Goal: Task Accomplishment & Management: Manage account settings

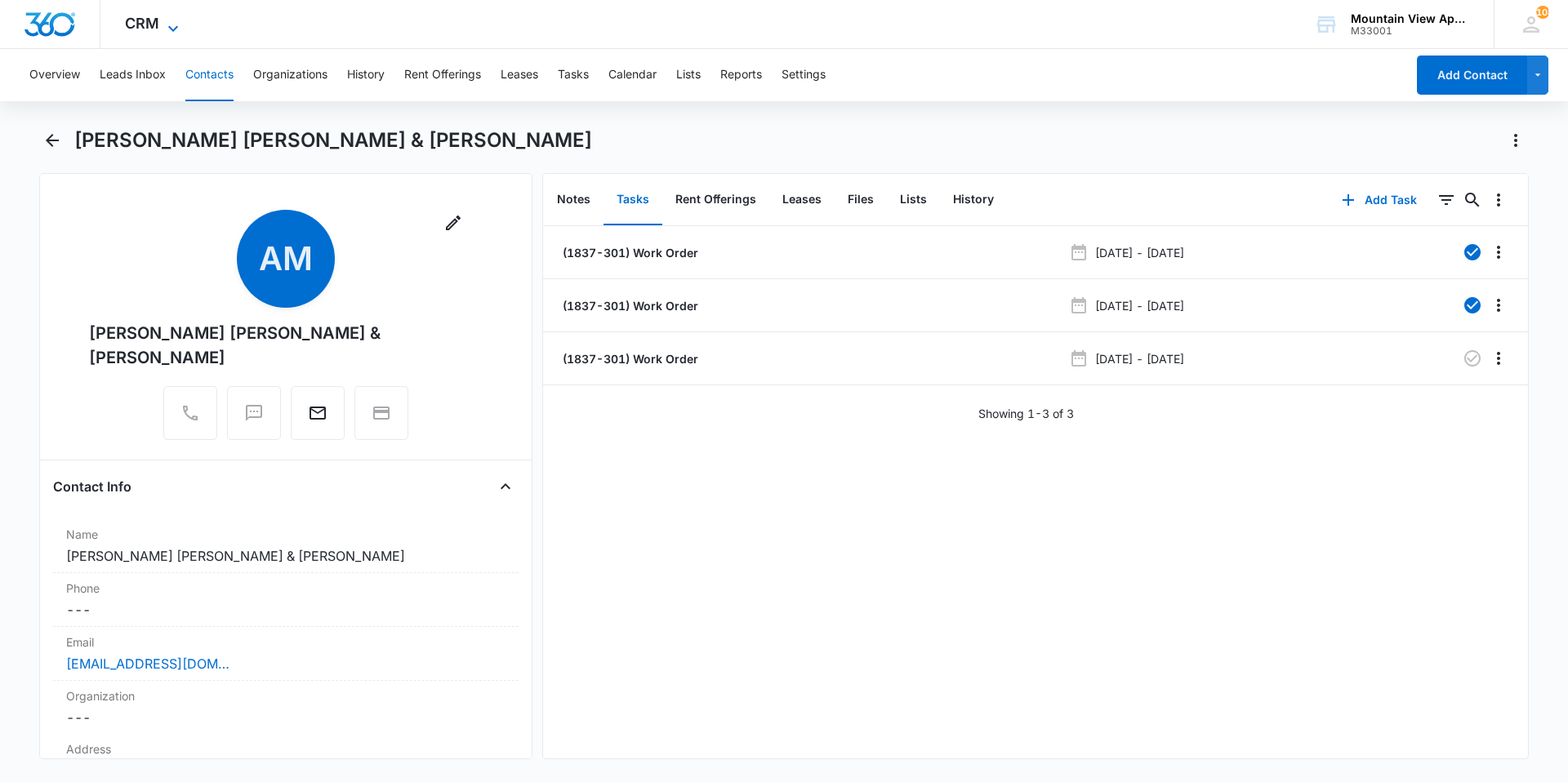
click at [146, 16] on span "CRM" at bounding box center [142, 23] width 35 height 17
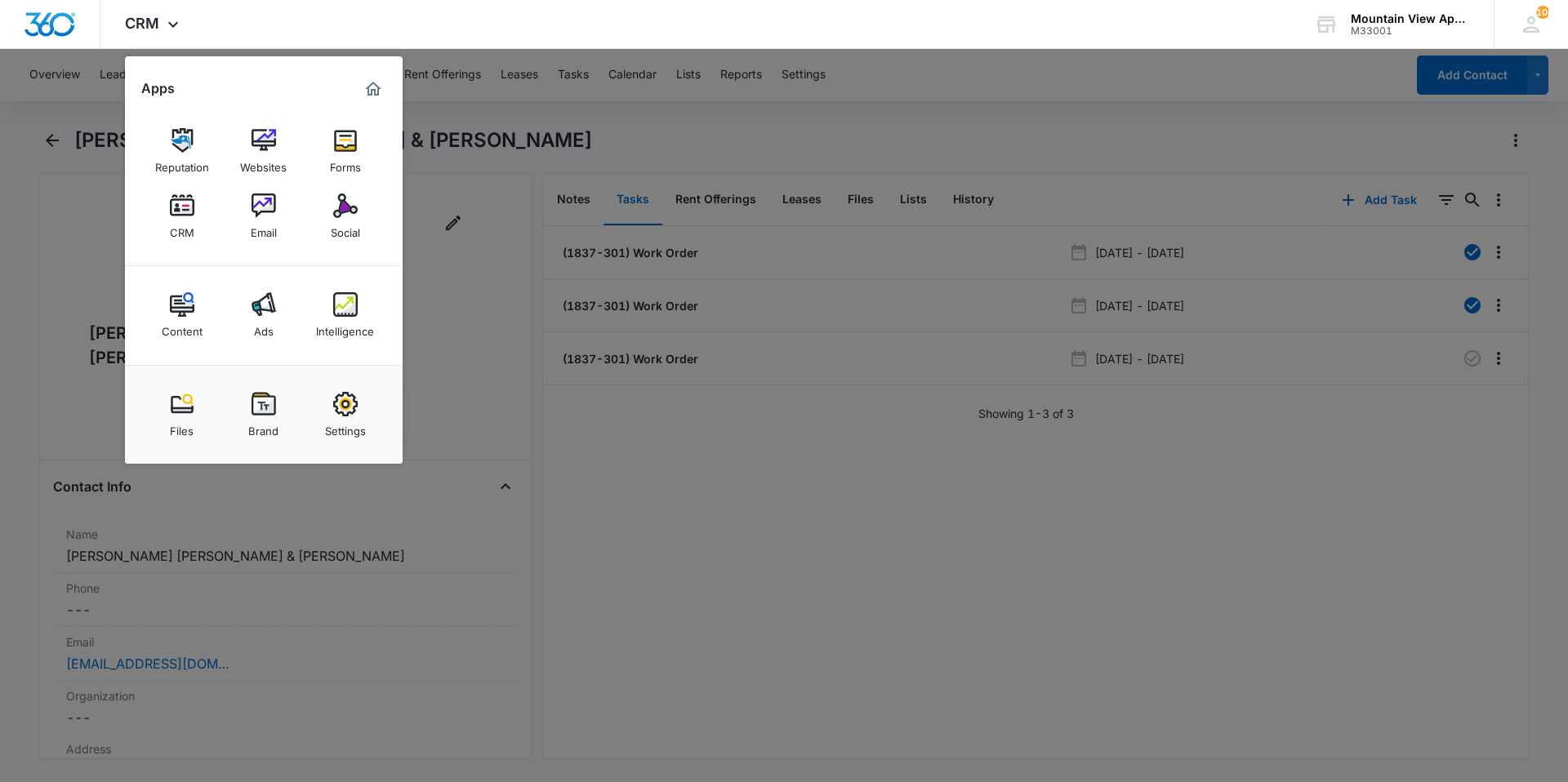
click at [184, 210] on img at bounding box center [183, 206] width 25 height 25
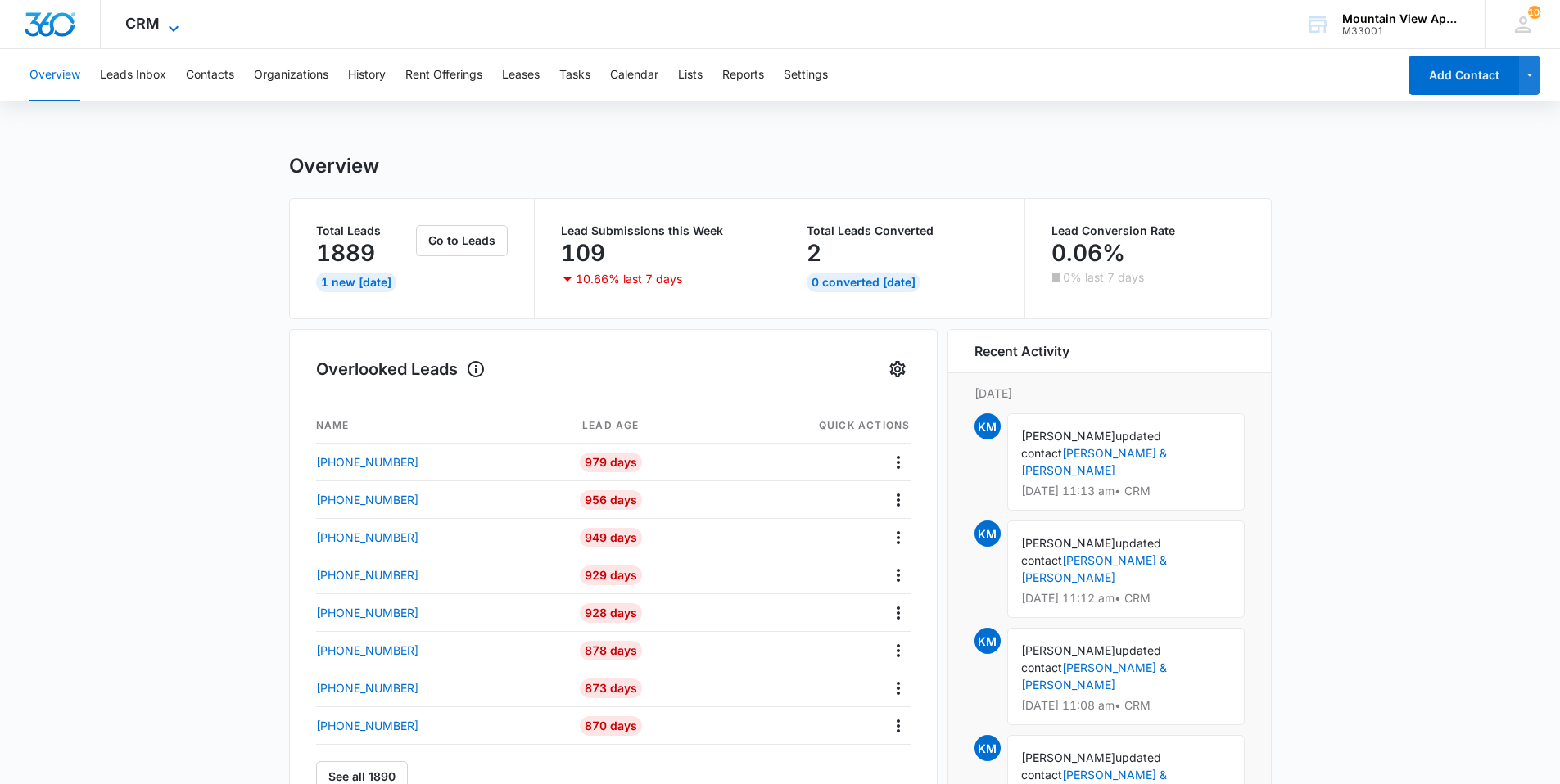
click at [167, 25] on icon at bounding box center [174, 29] width 20 height 20
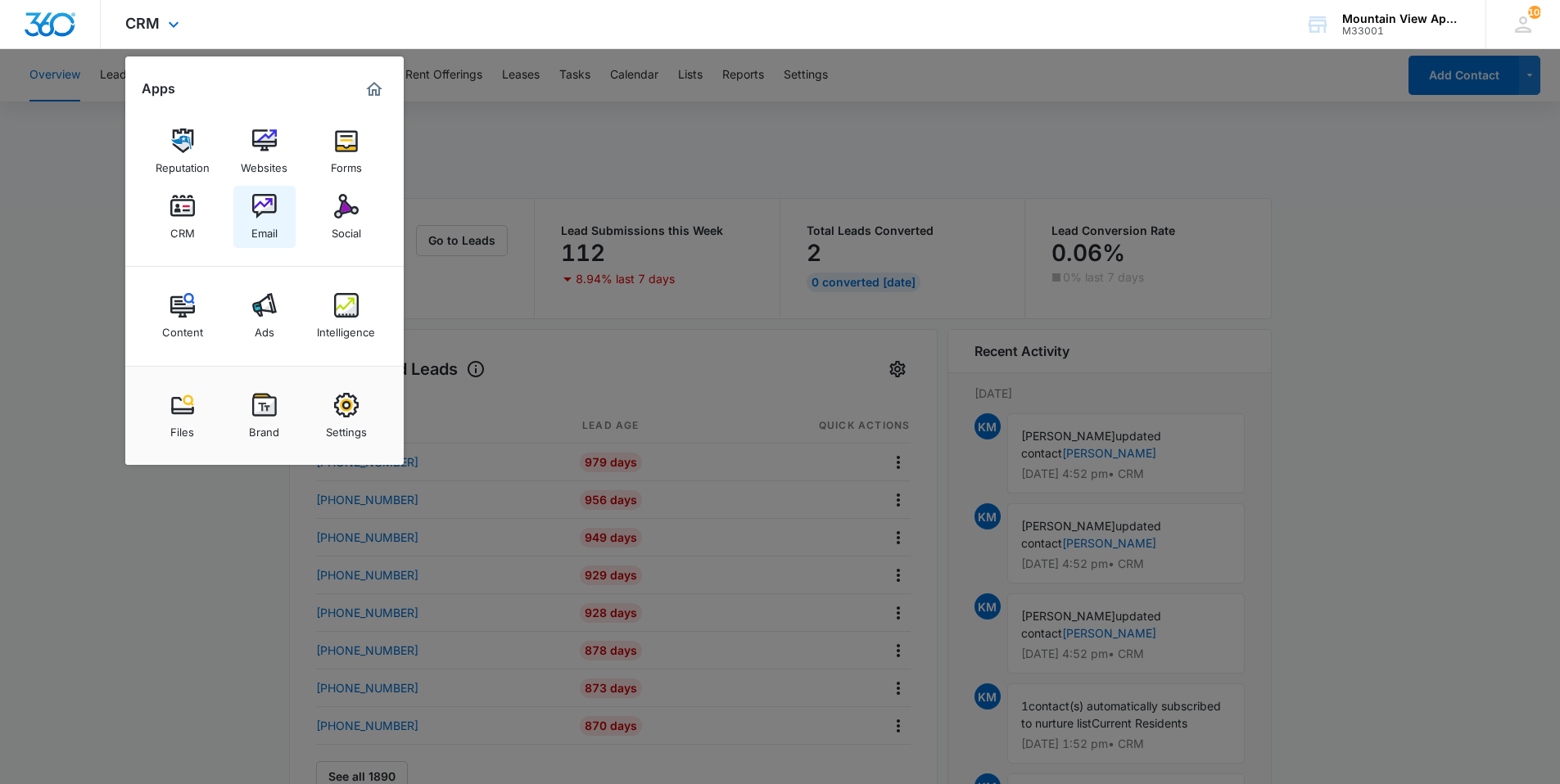
click at [271, 214] on img at bounding box center [265, 206] width 25 height 25
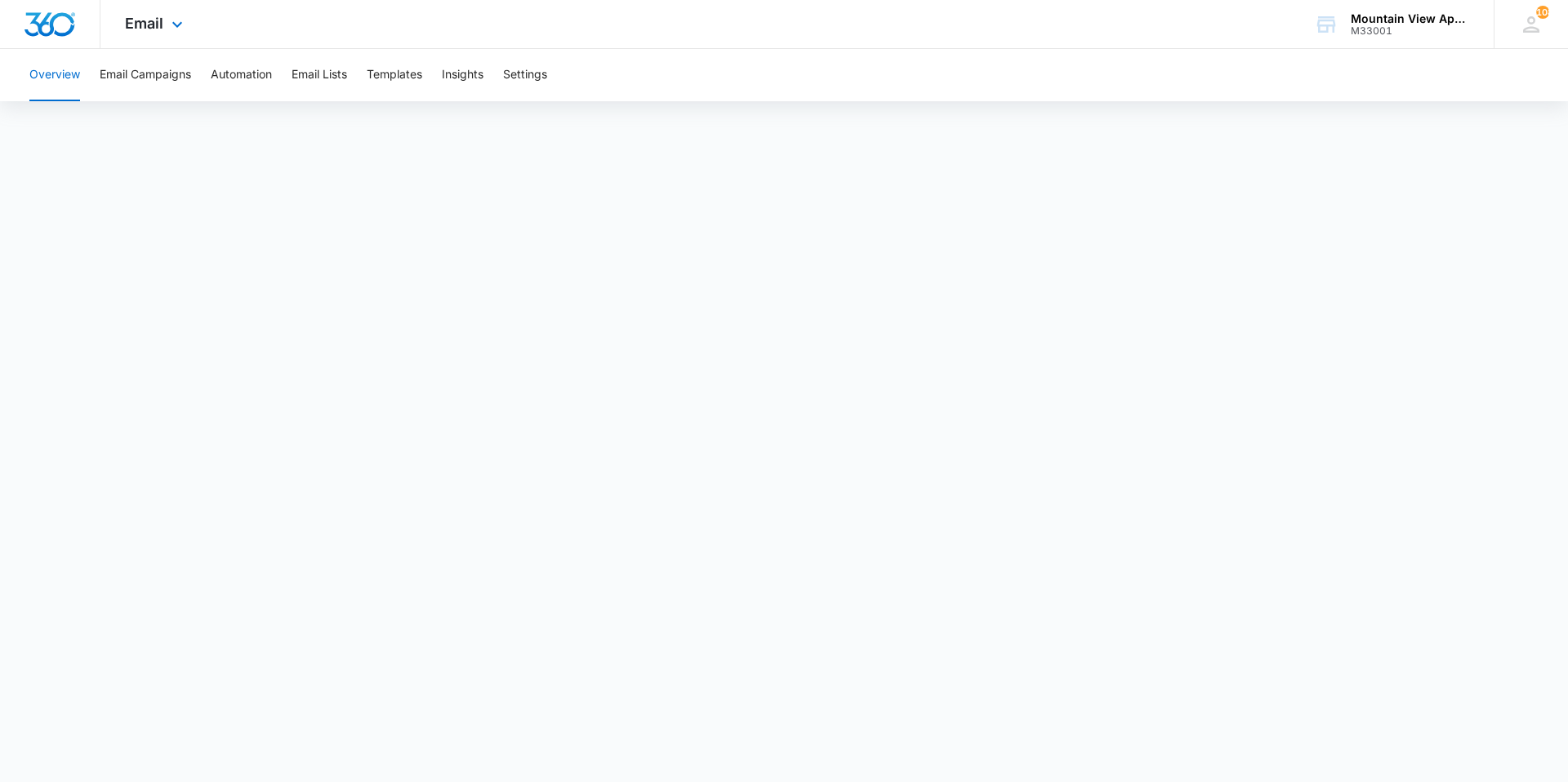
click at [165, 26] on div "Email Apps Reputation Websites Forms CRM Email Social Content Ads Intelligence …" at bounding box center [155, 24] width 111 height 49
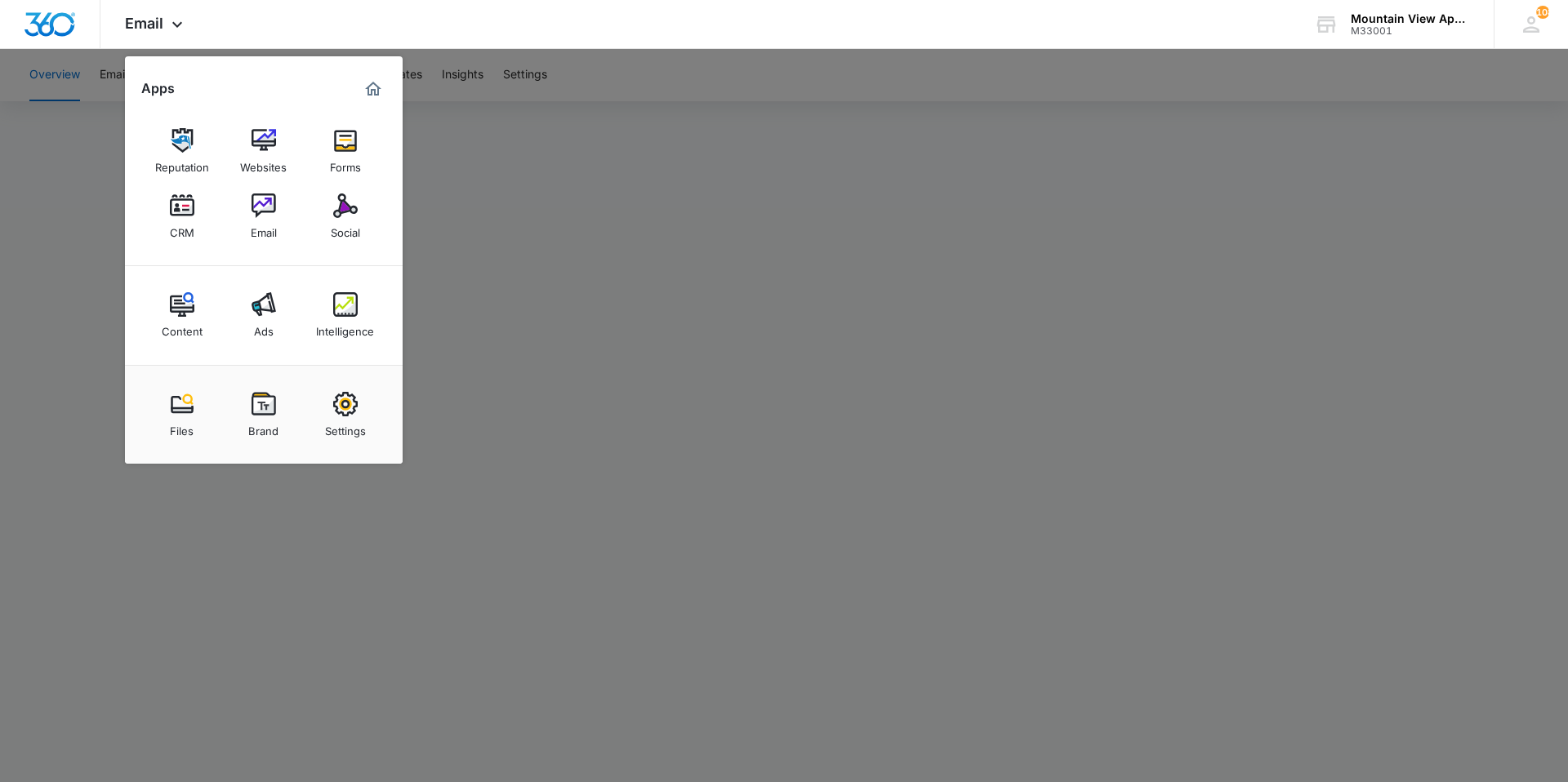
click at [717, 136] on div at bounding box center [784, 391] width 1568 height 782
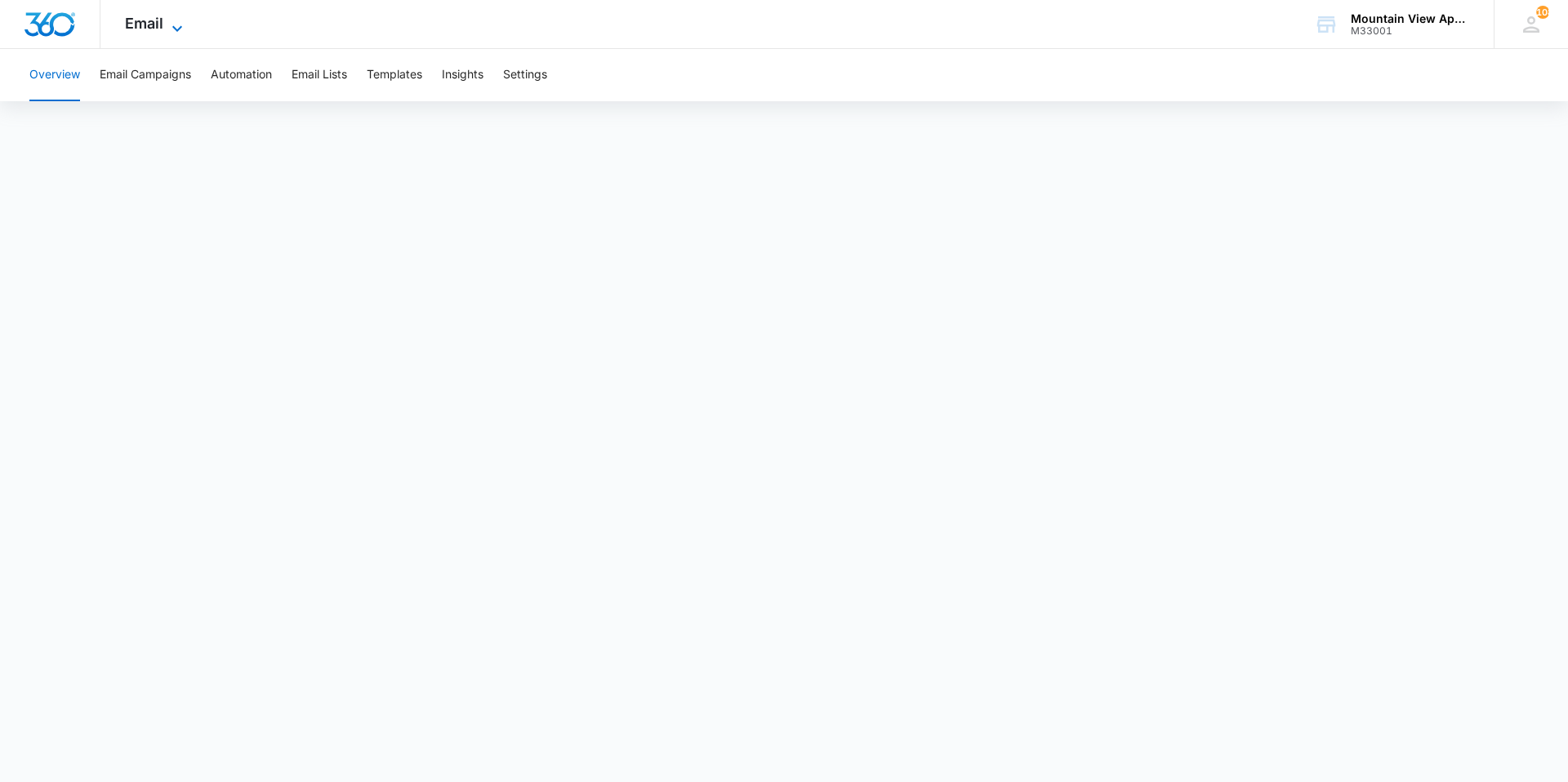
click at [161, 17] on span "Email" at bounding box center [144, 23] width 39 height 17
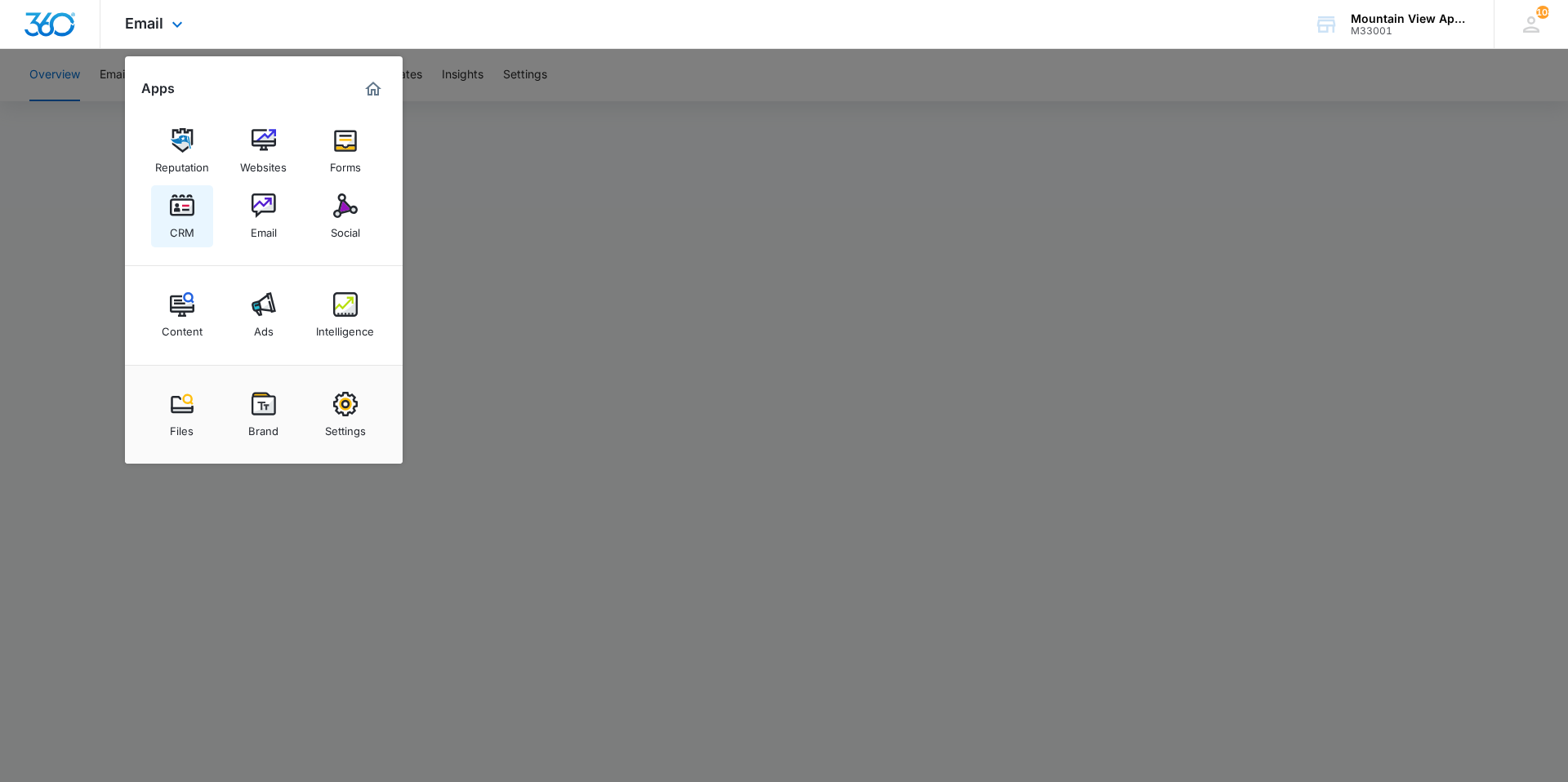
click at [196, 212] on link "CRM" at bounding box center [182, 215] width 62 height 62
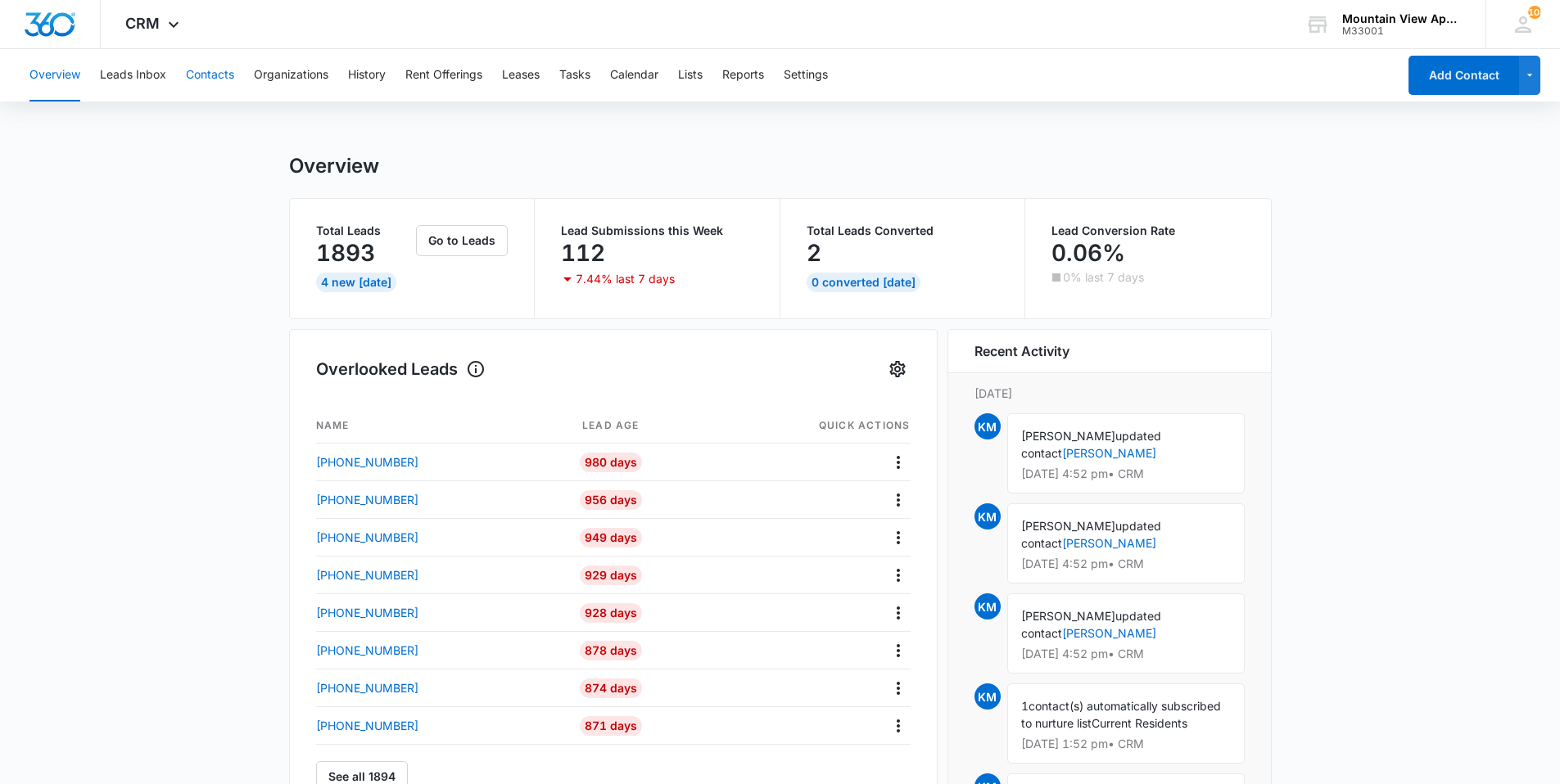
click at [224, 77] on button "Contacts" at bounding box center [209, 76] width 49 height 53
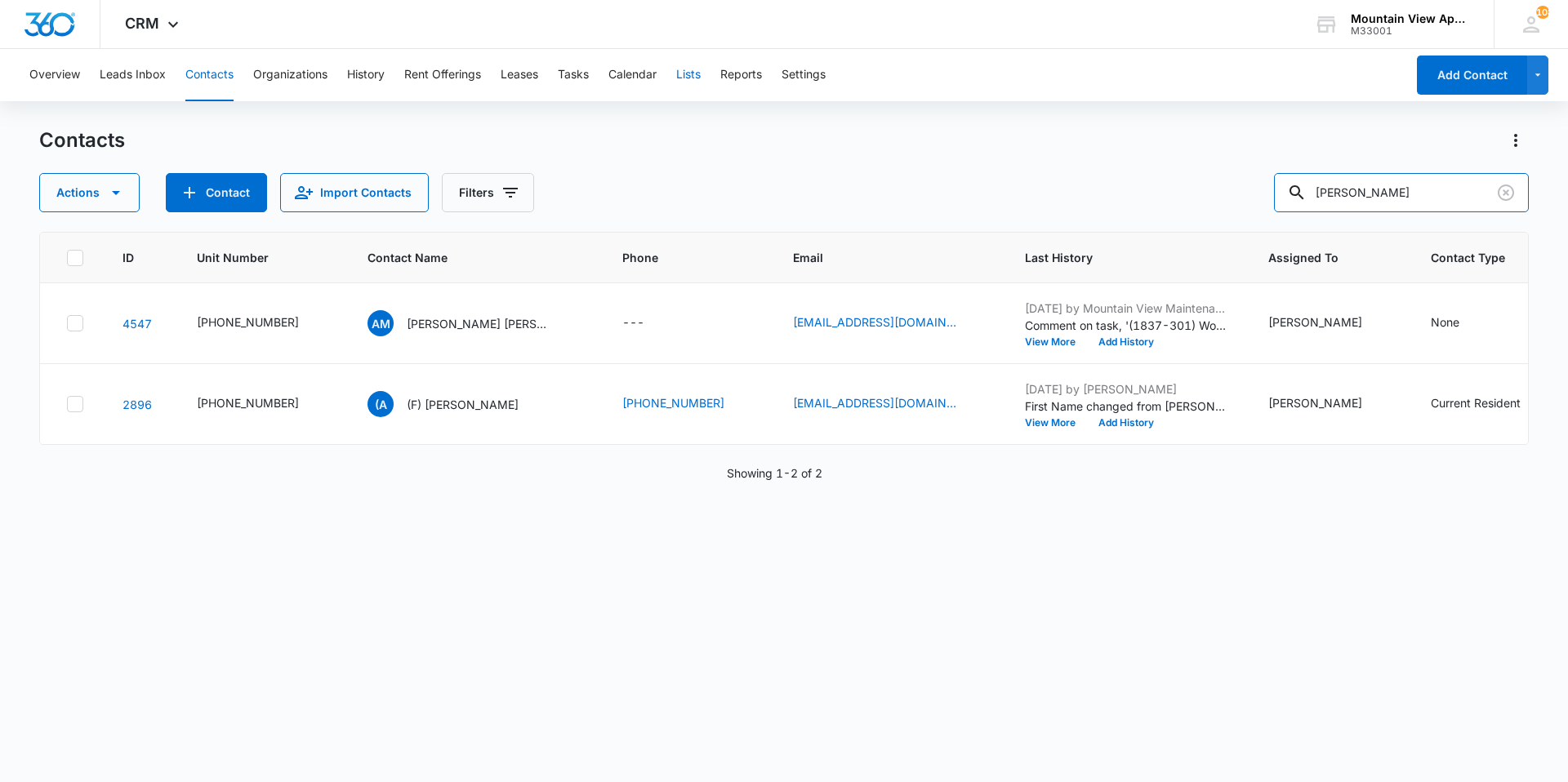
drag, startPoint x: 1376, startPoint y: 182, endPoint x: 694, endPoint y: 56, distance: 693.5
click at [726, 67] on div "Overview Leads Inbox Contacts Organizations History Rent Offerings Leases Tasks…" at bounding box center [784, 415] width 1568 height 732
type input "[PERSON_NAME]"
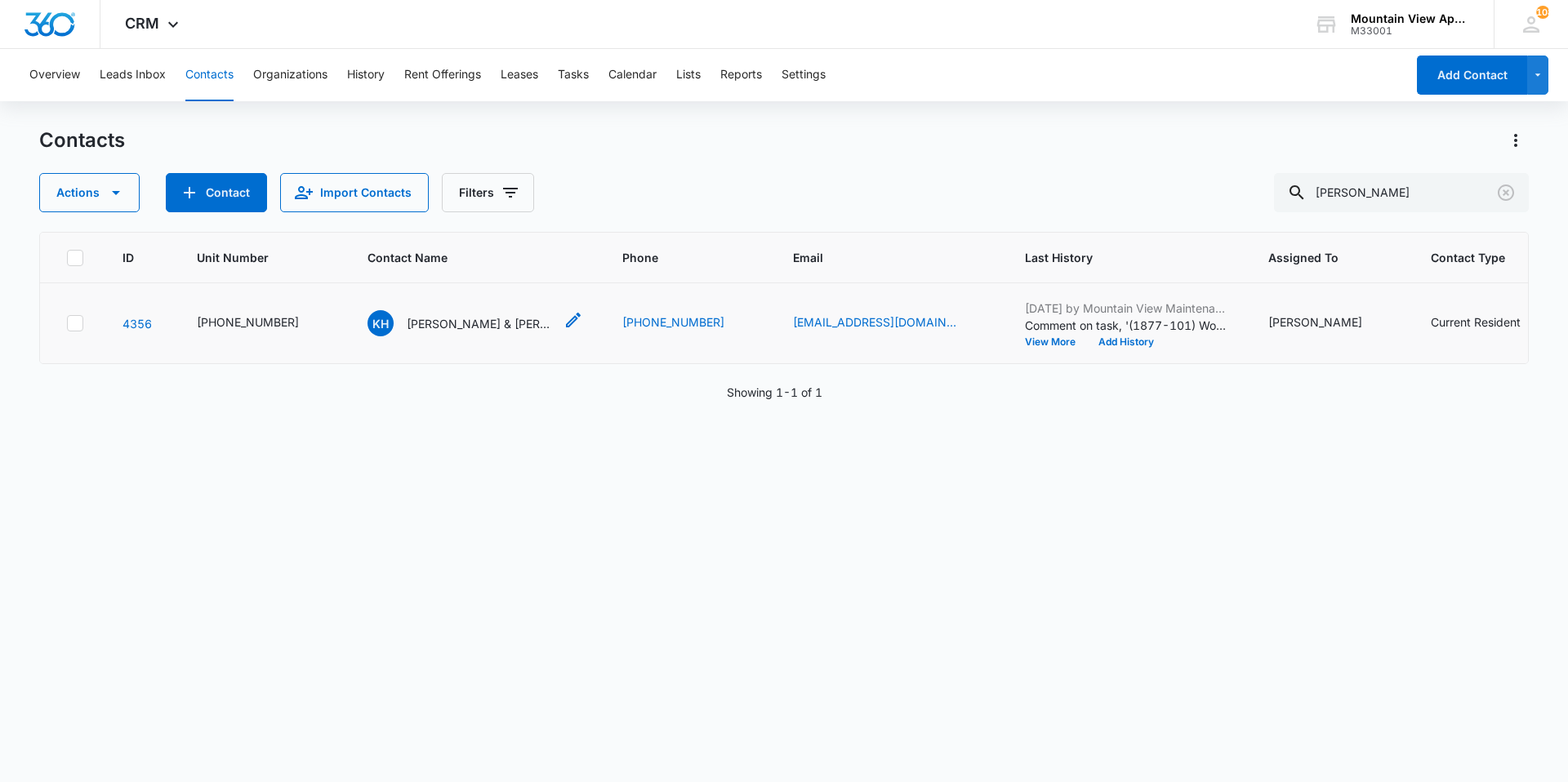
click at [454, 324] on p "[PERSON_NAME] & [PERSON_NAME]" at bounding box center [480, 323] width 147 height 17
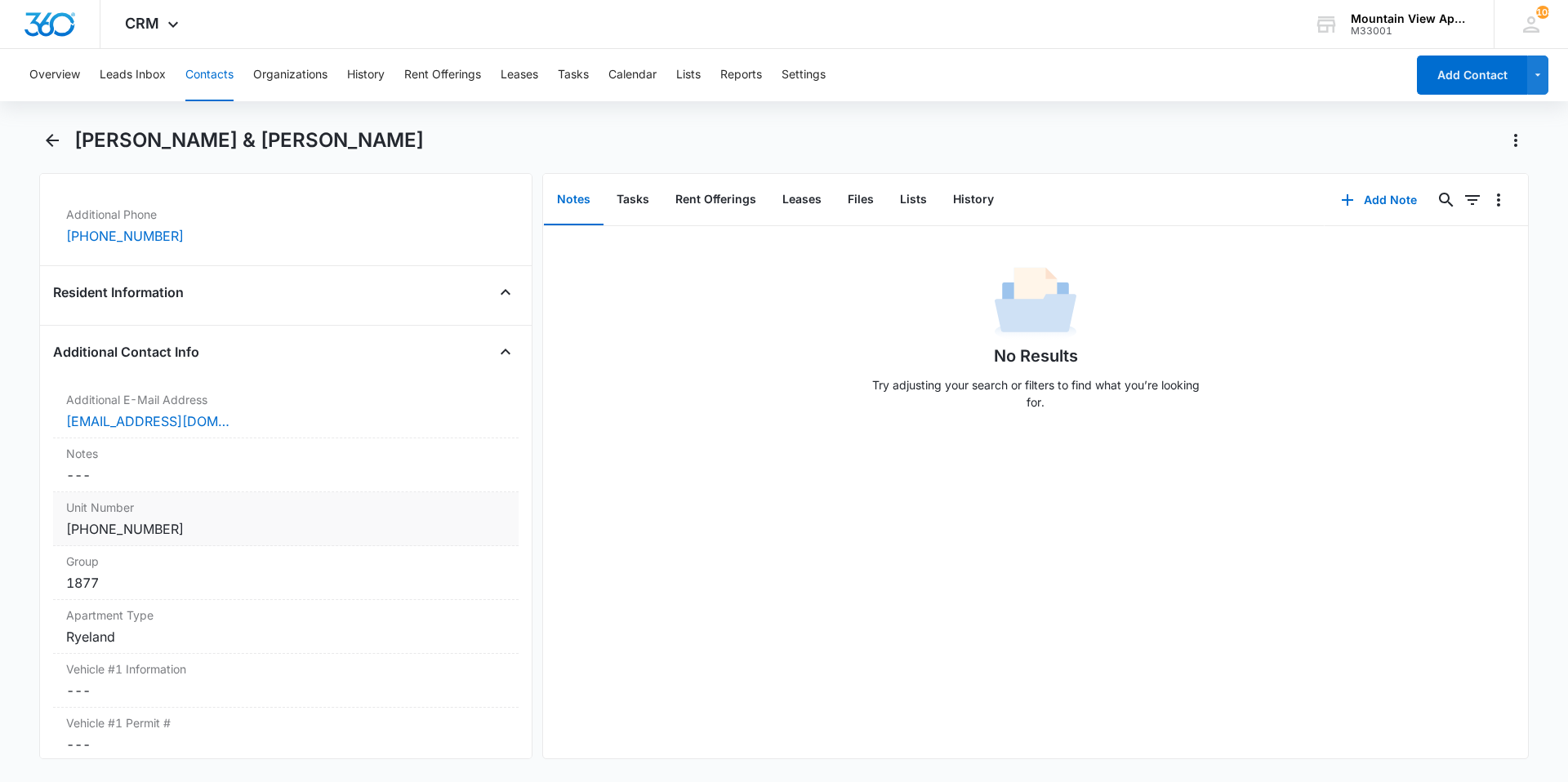
scroll to position [1224, 0]
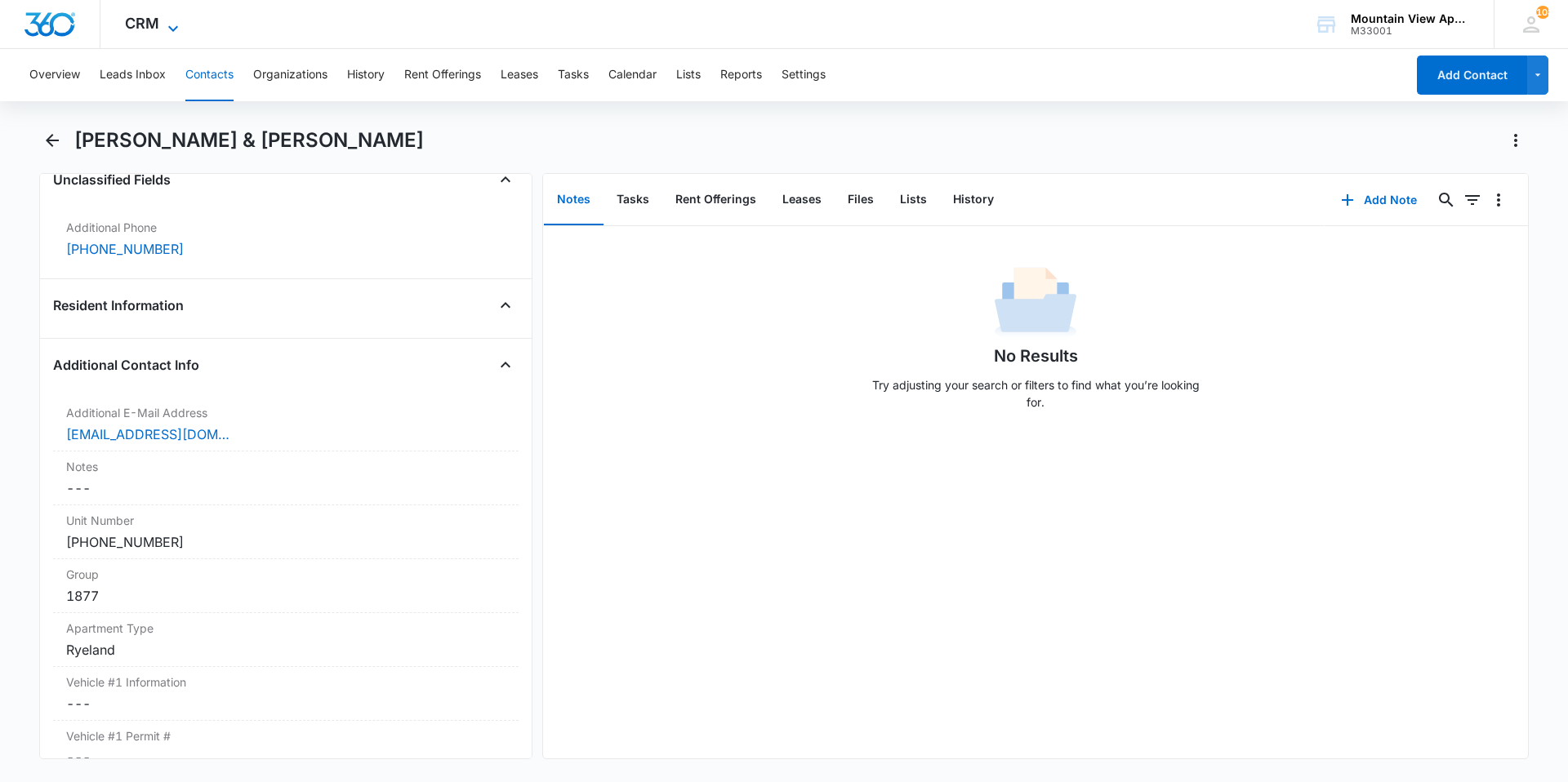
click at [146, 29] on span "CRM" at bounding box center [142, 23] width 35 height 17
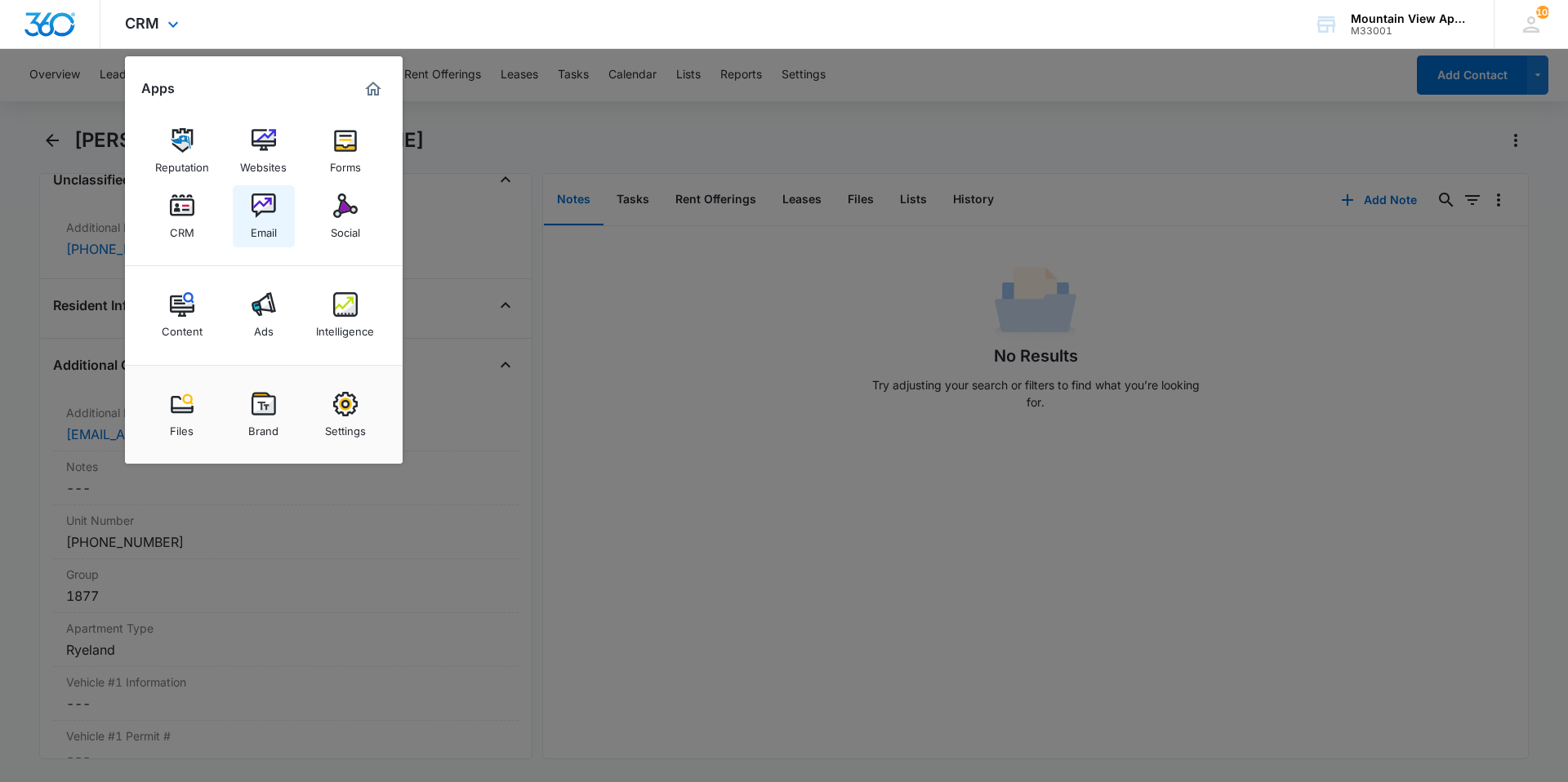
click at [277, 220] on link "Email" at bounding box center [263, 215] width 62 height 62
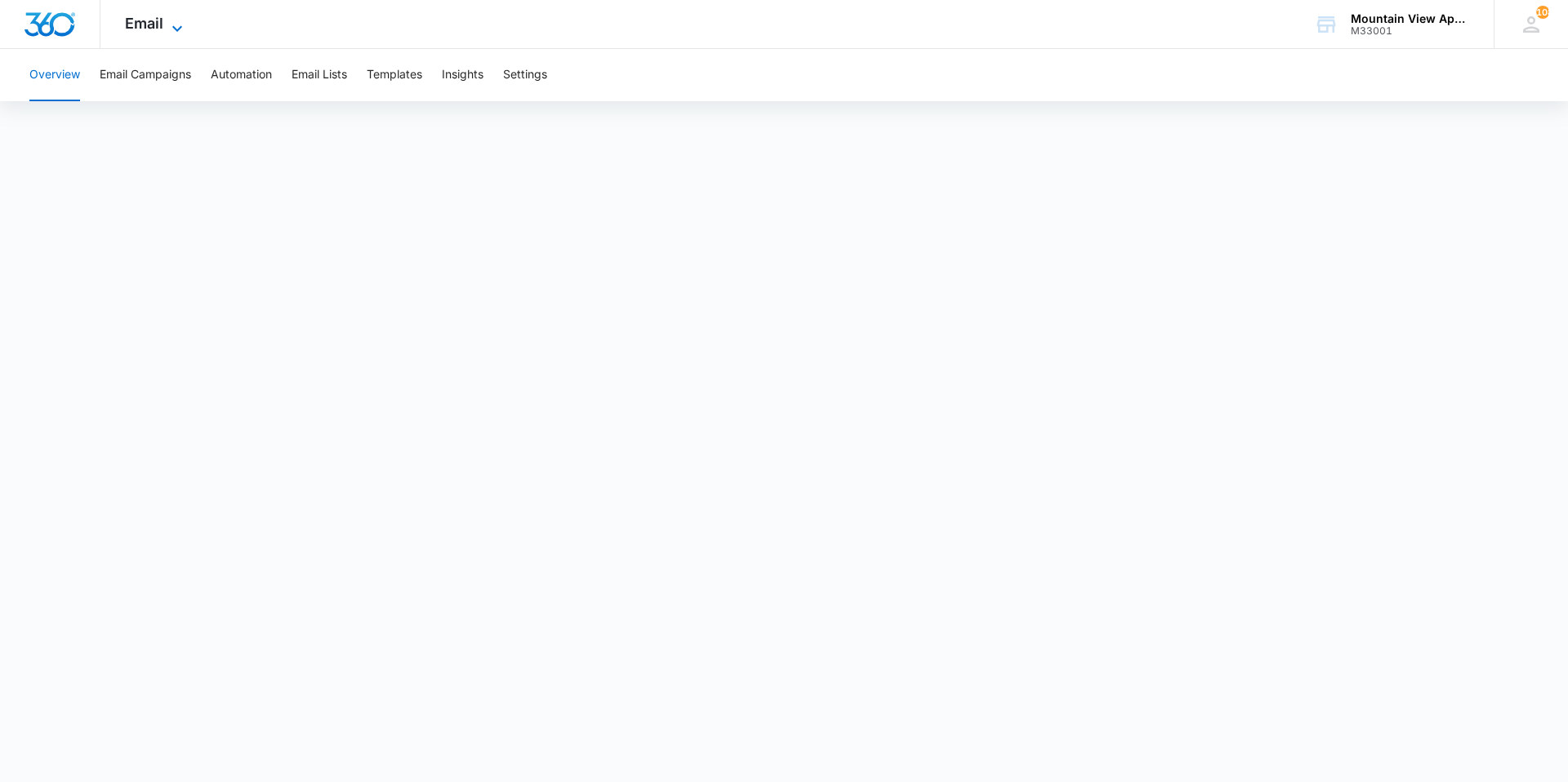
click at [174, 29] on icon at bounding box center [178, 29] width 20 height 20
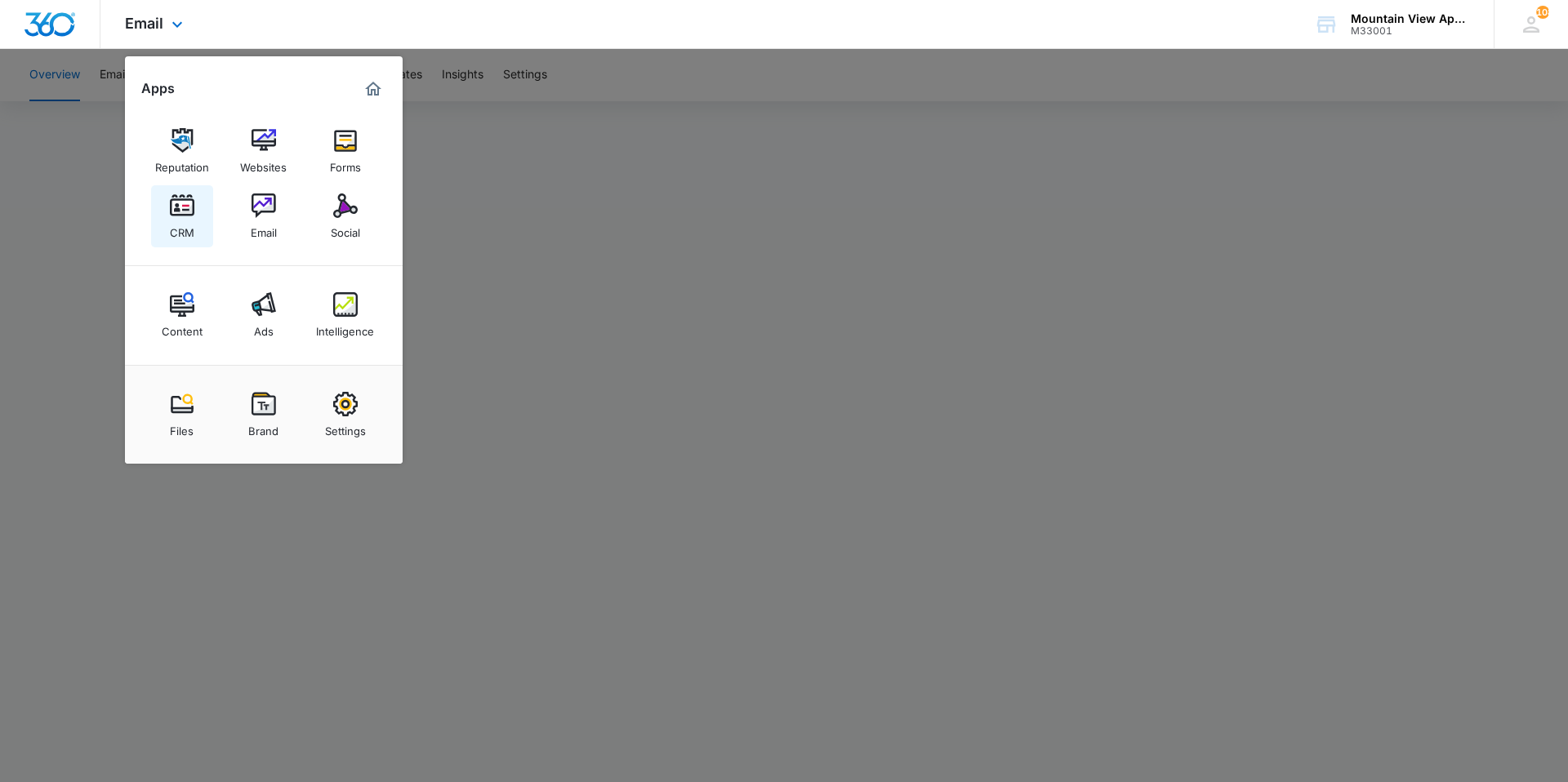
click at [194, 213] on link "CRM" at bounding box center [182, 215] width 62 height 62
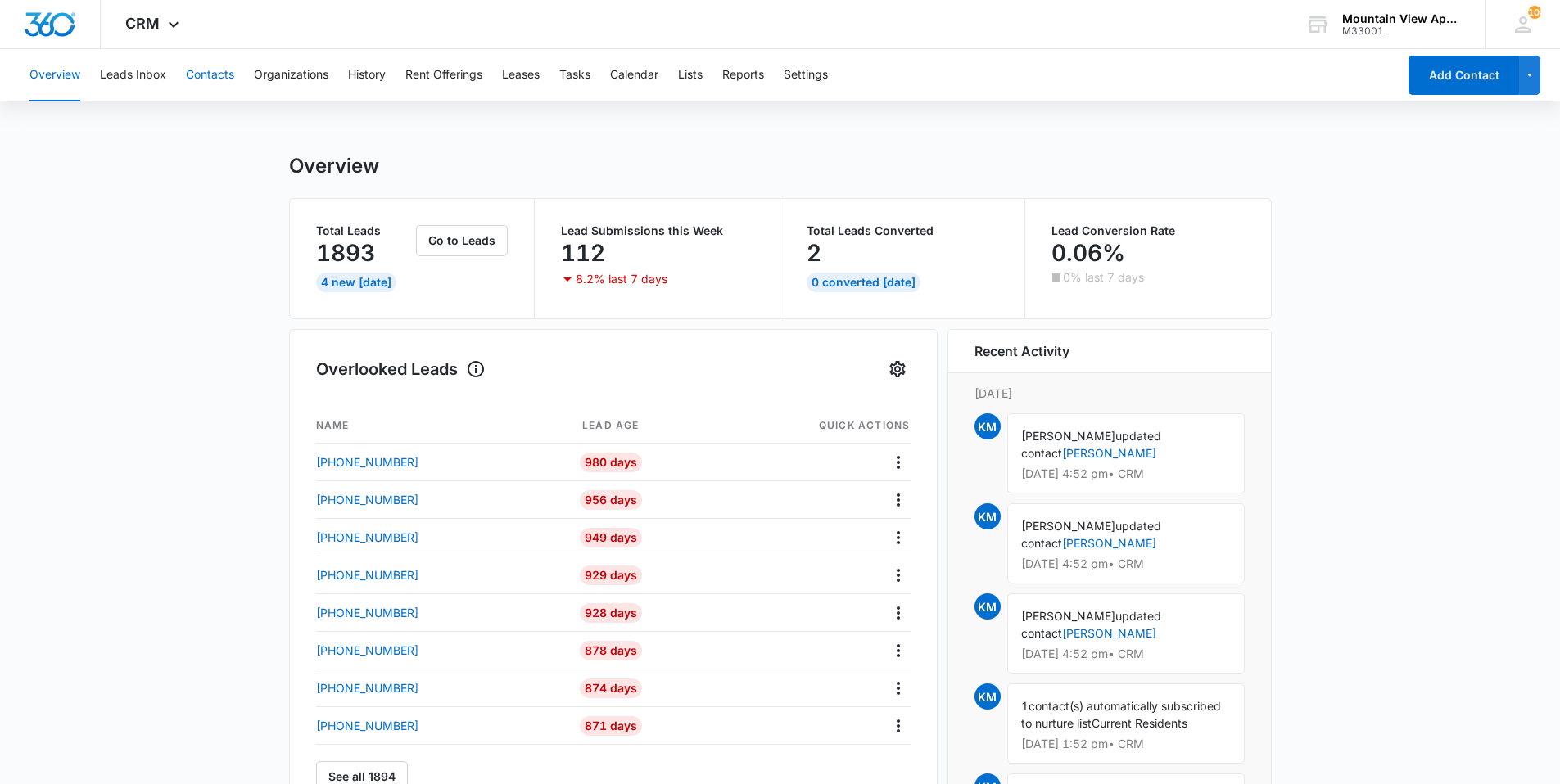
click at [209, 68] on button "Contacts" at bounding box center [209, 76] width 49 height 53
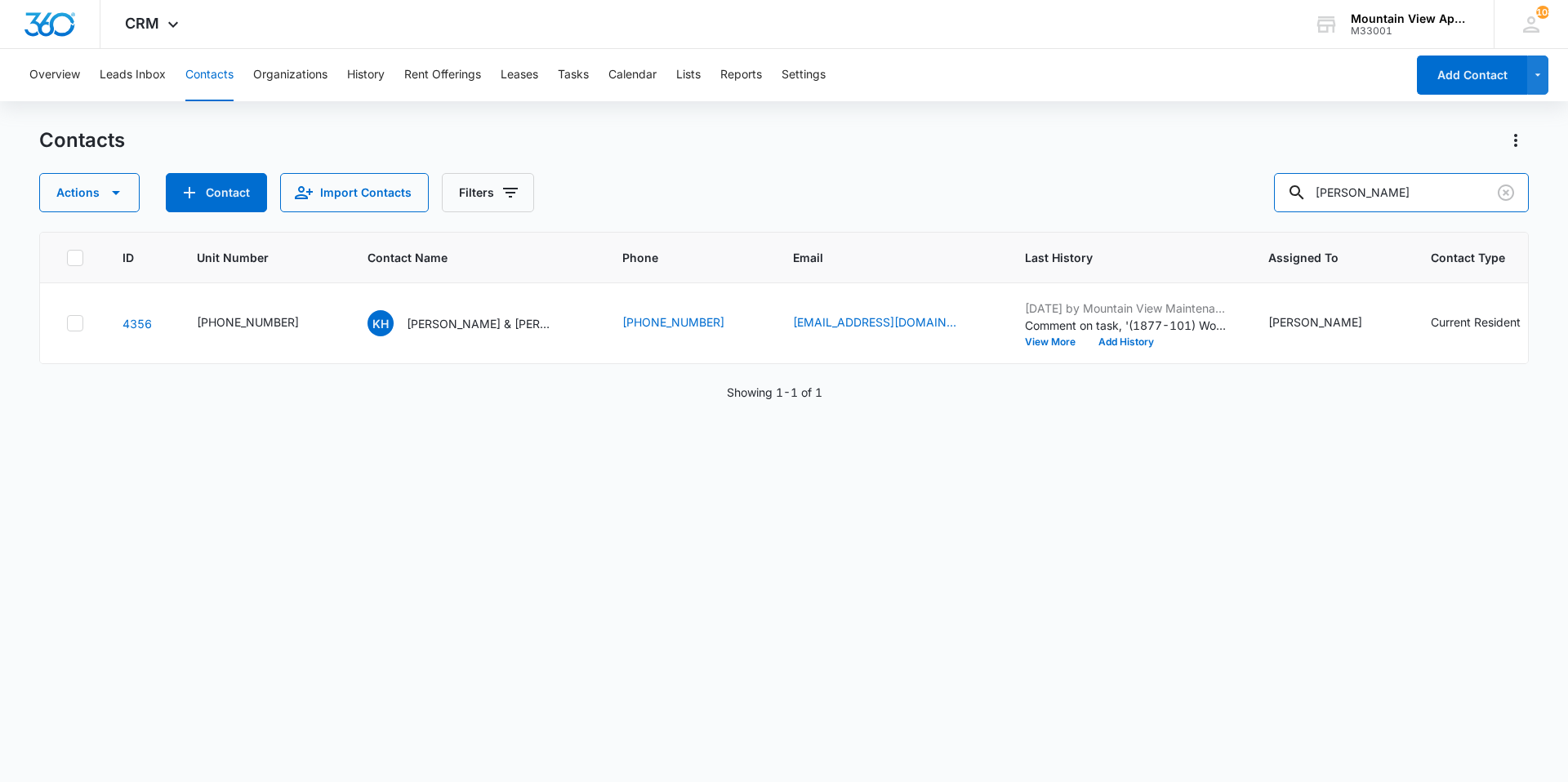
drag, startPoint x: 1397, startPoint y: 200, endPoint x: 68, endPoint y: -60, distance: 1354.2
click at [68, 0] on html "CRM Apps Reputation Websites Forms CRM Email Social Content Ads Intelligence Fi…" at bounding box center [784, 391] width 1568 height 782
type input "brace"
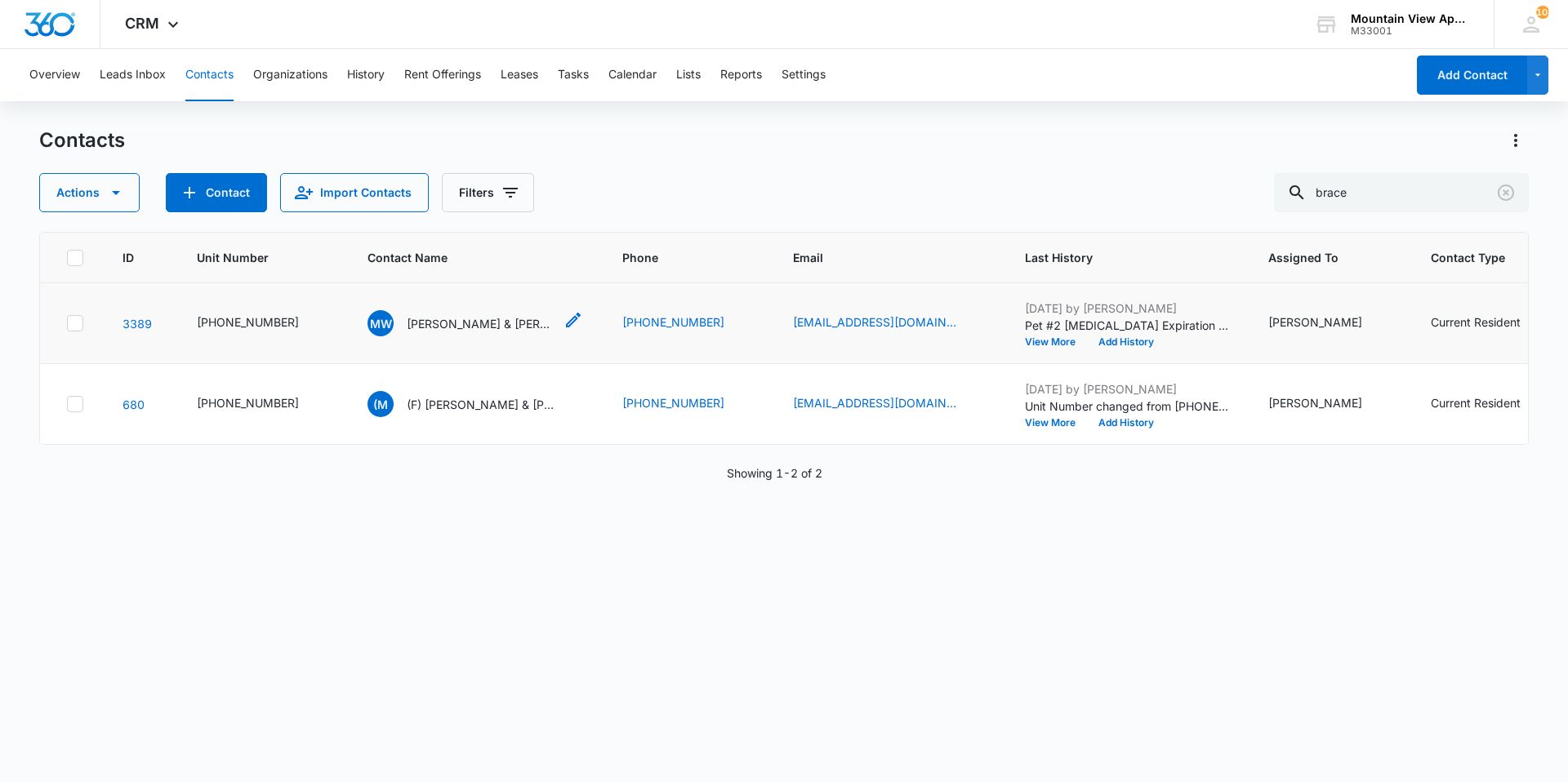
click at [457, 323] on p "[PERSON_NAME] & [PERSON_NAME]" at bounding box center [480, 323] width 147 height 17
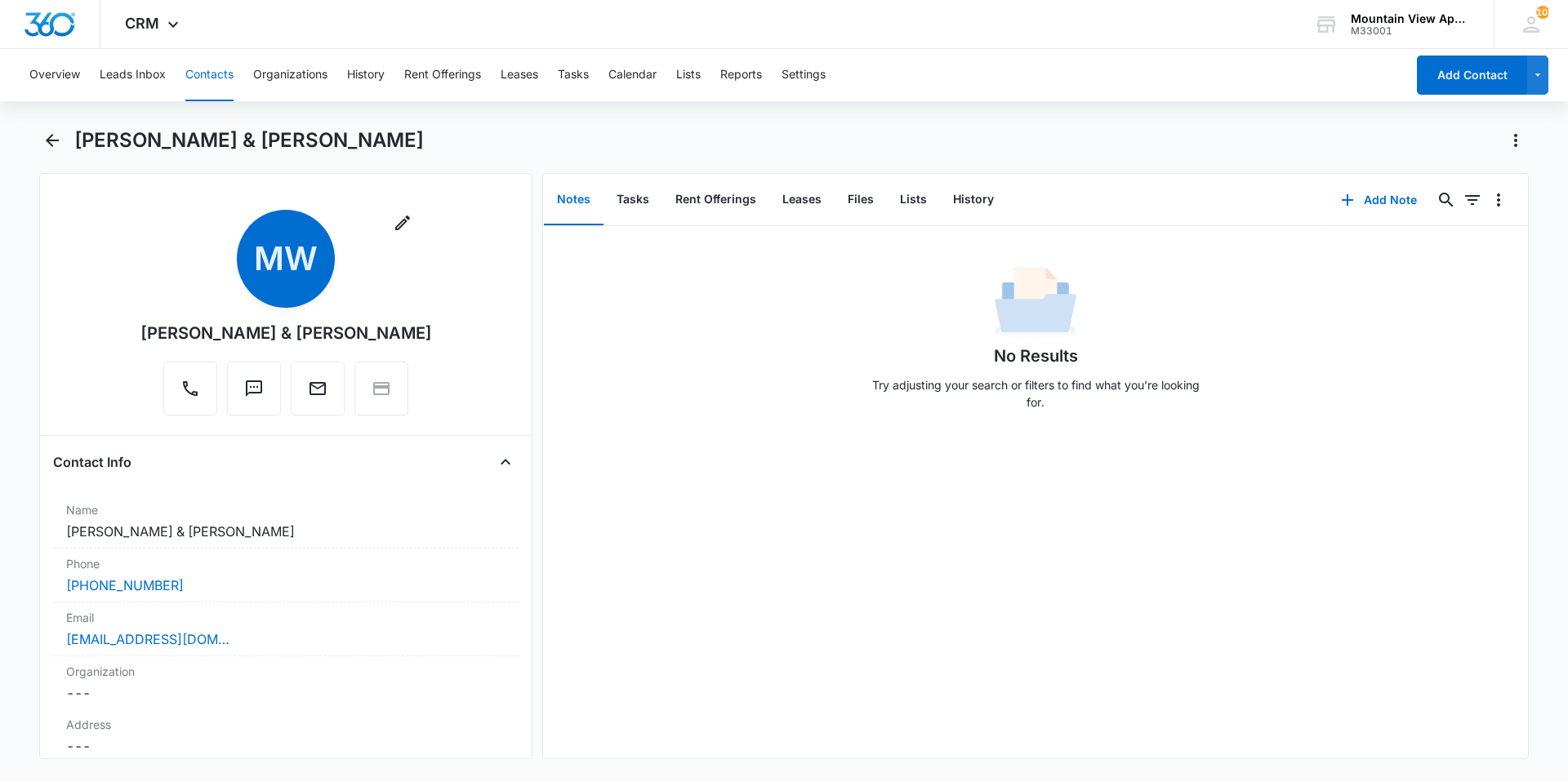
click at [203, 86] on button "Contacts" at bounding box center [209, 76] width 49 height 53
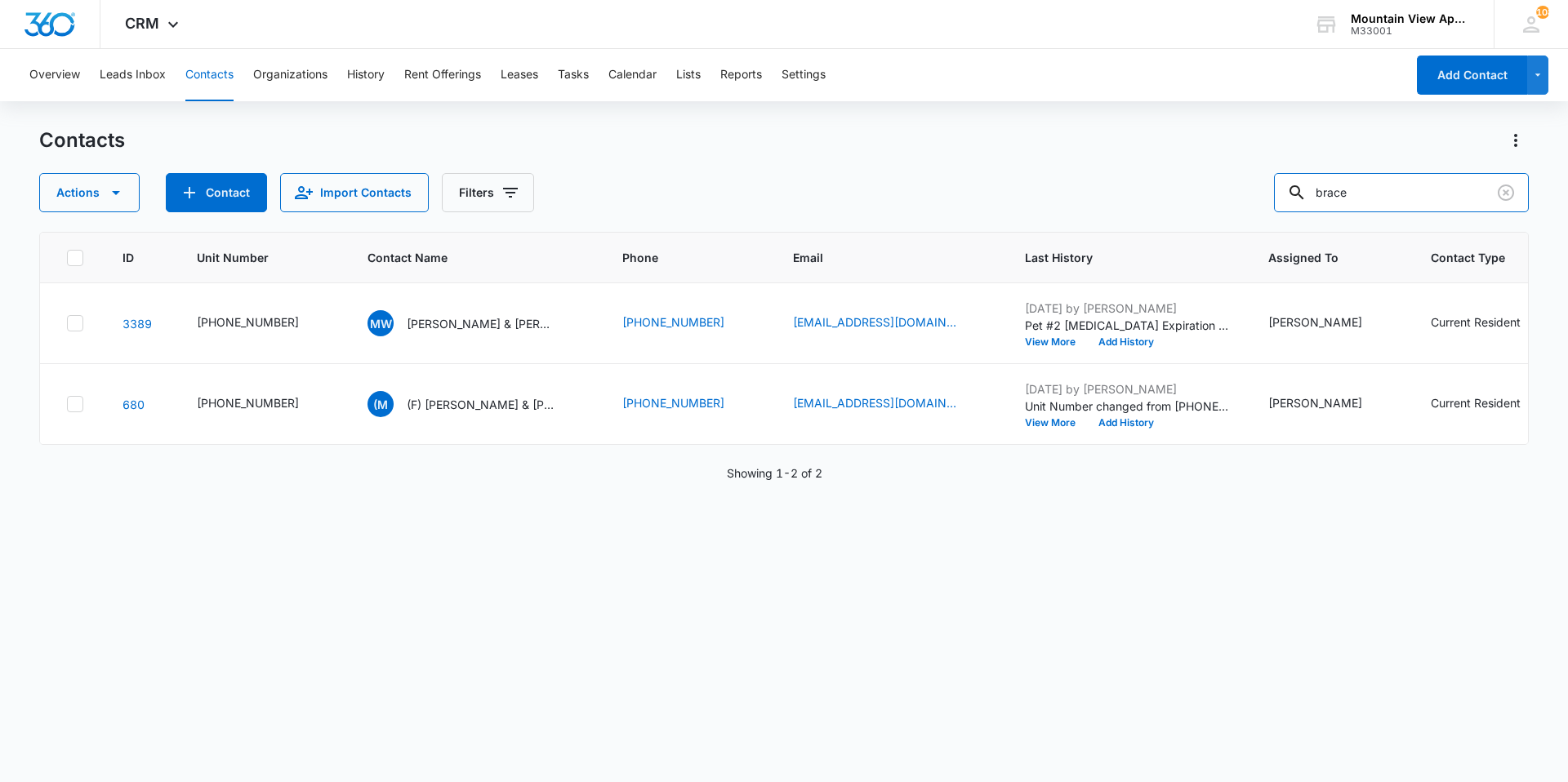
drag, startPoint x: 1382, startPoint y: 198, endPoint x: 1078, endPoint y: 186, distance: 304.2
click at [1078, 190] on div "Actions Contact Import Contacts Filters brace" at bounding box center [784, 193] width 1490 height 39
type input "[PERSON_NAME]"
drag, startPoint x: 1445, startPoint y: 191, endPoint x: 736, endPoint y: 146, distance: 710.4
click at [738, 149] on div "Contacts Actions Contact Import Contacts Filters [PERSON_NAME]" at bounding box center [784, 169] width 1490 height 85
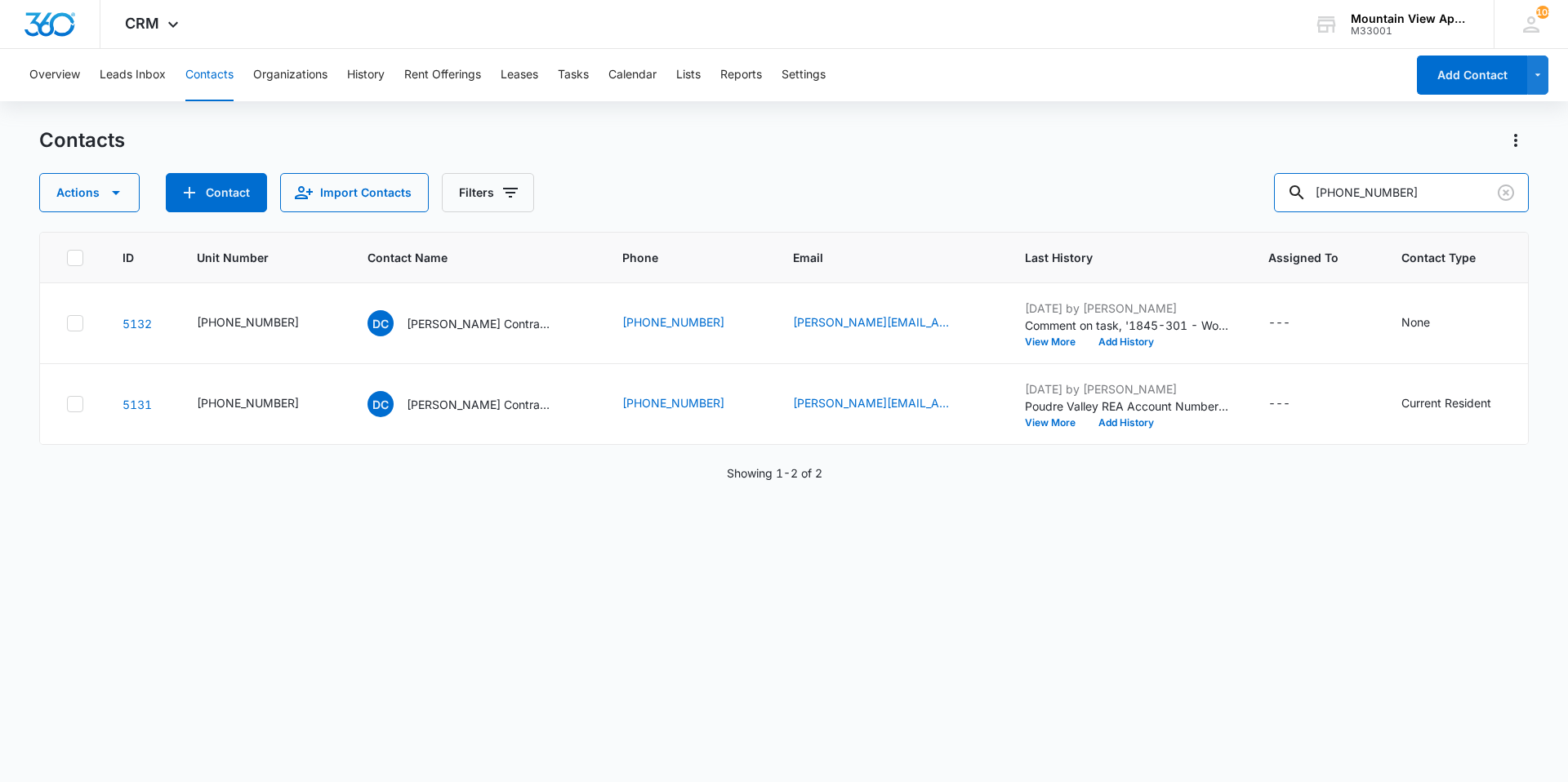
type input "[PHONE_NUMBER]"
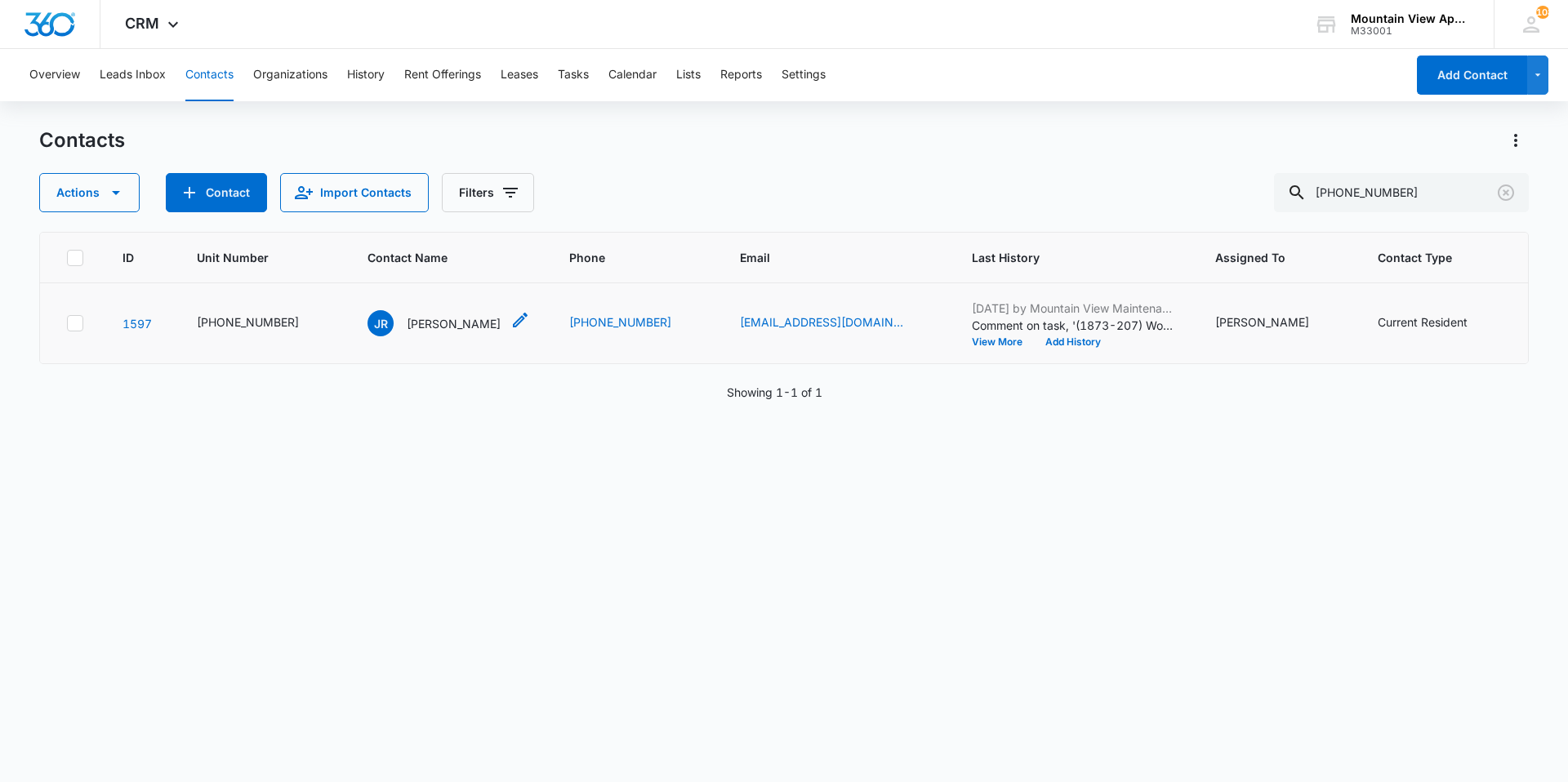
click at [422, 319] on p "[PERSON_NAME]" at bounding box center [453, 323] width 94 height 17
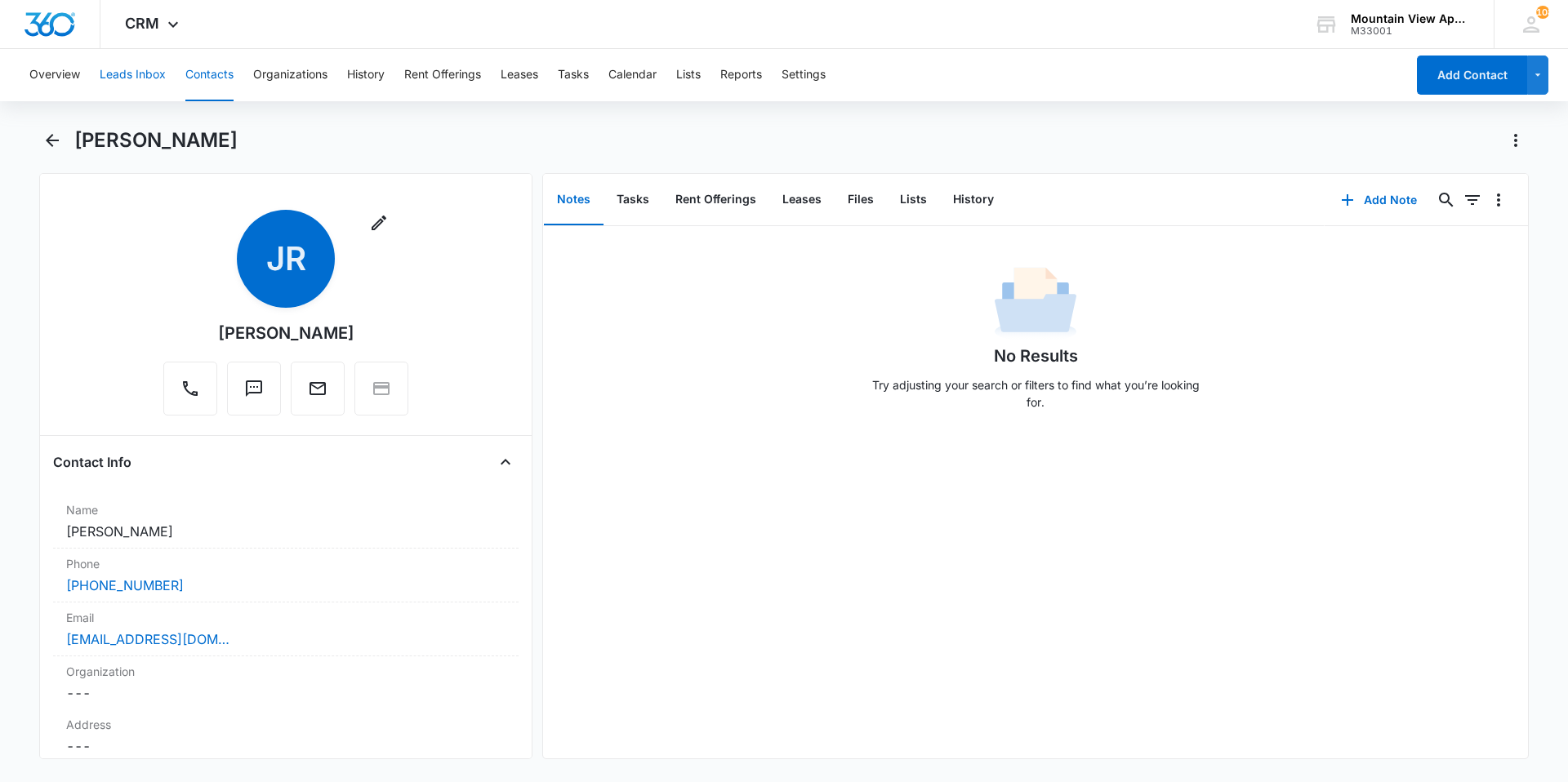
click at [132, 55] on button "Leads Inbox" at bounding box center [132, 76] width 66 height 53
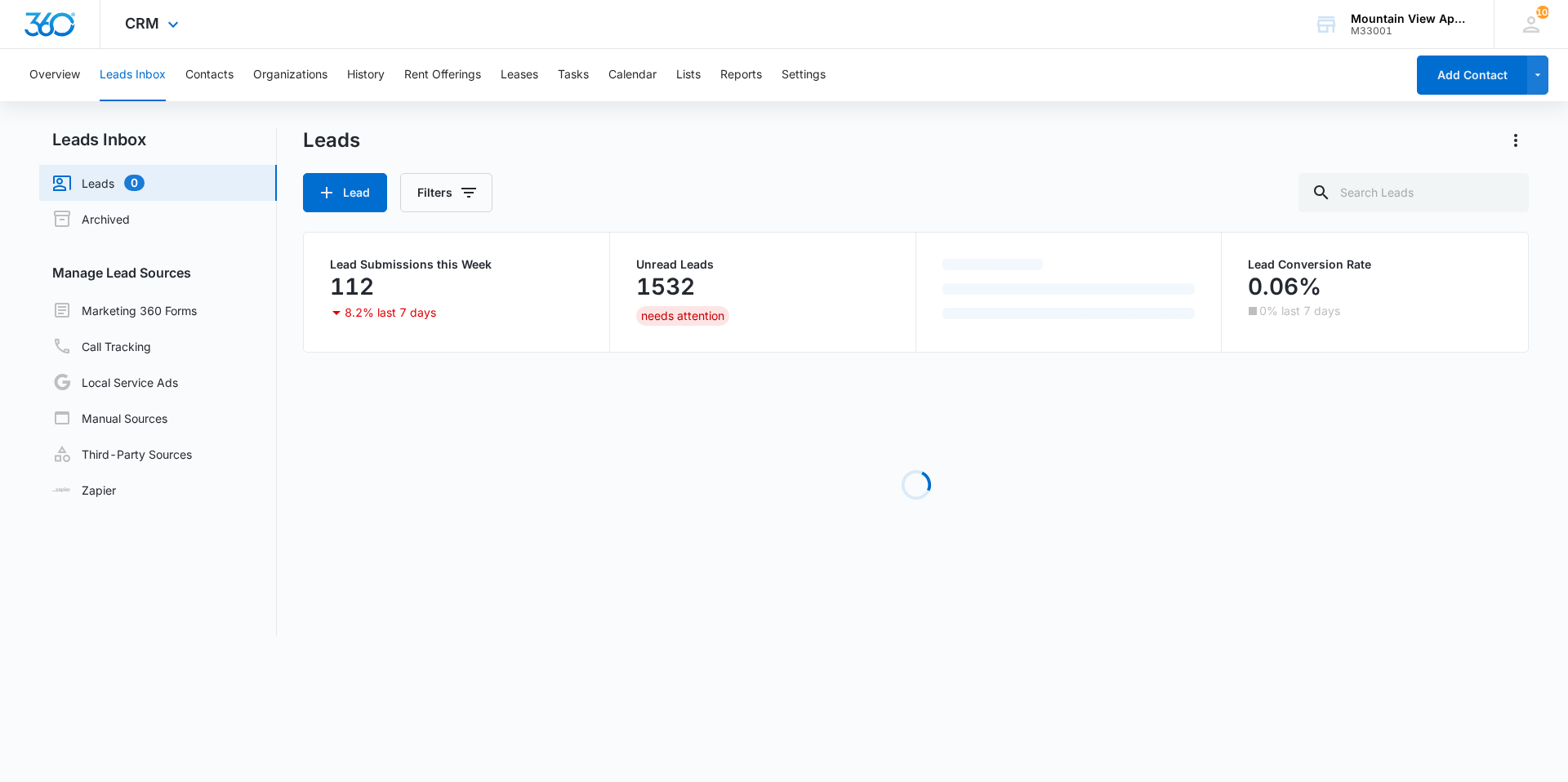
click at [162, 22] on div "CRM Apps Reputation Websites Forms CRM Email Social Content Ads Intelligence Fi…" at bounding box center [154, 24] width 107 height 49
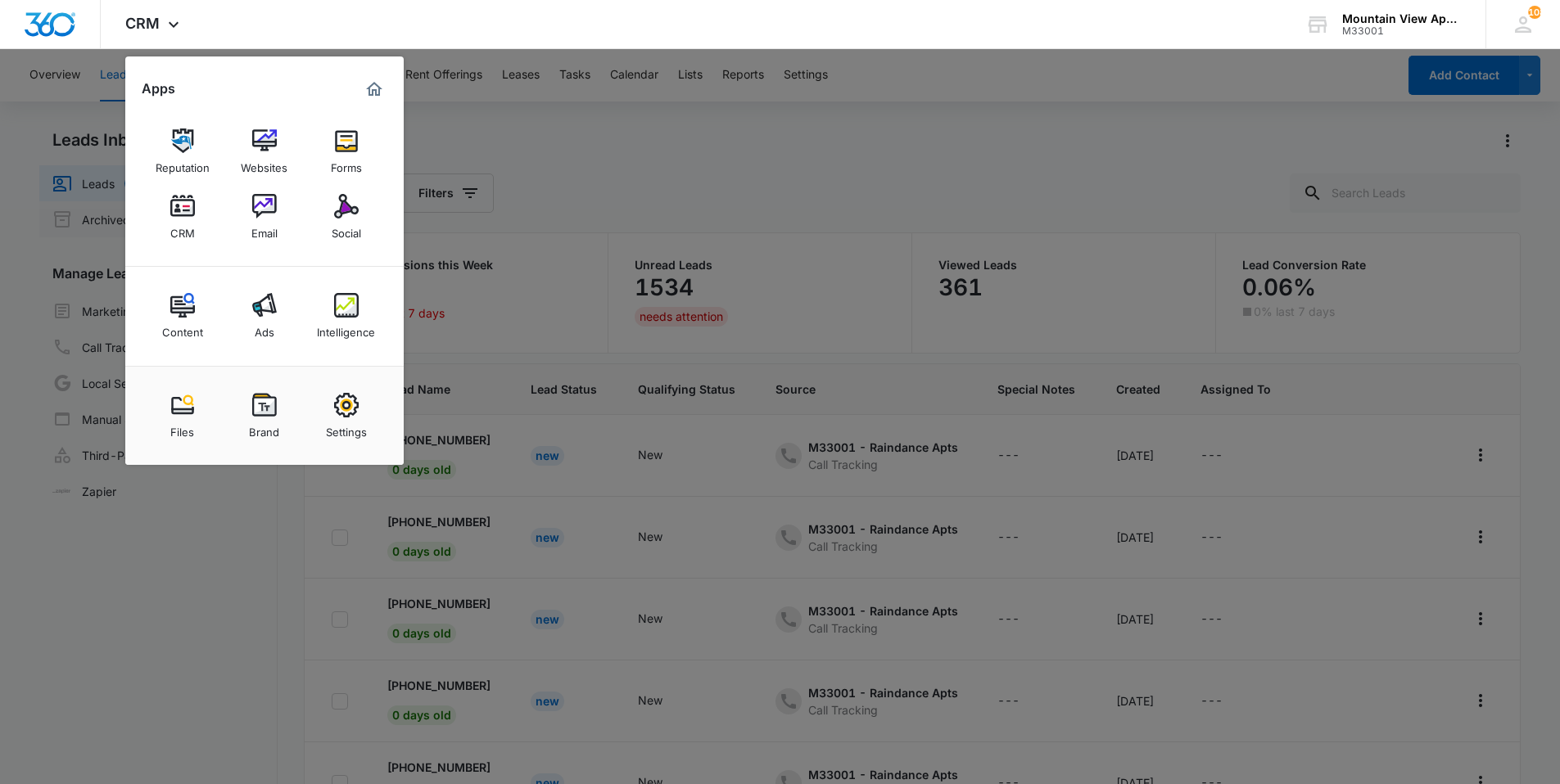
click at [269, 225] on div "Email" at bounding box center [265, 229] width 26 height 21
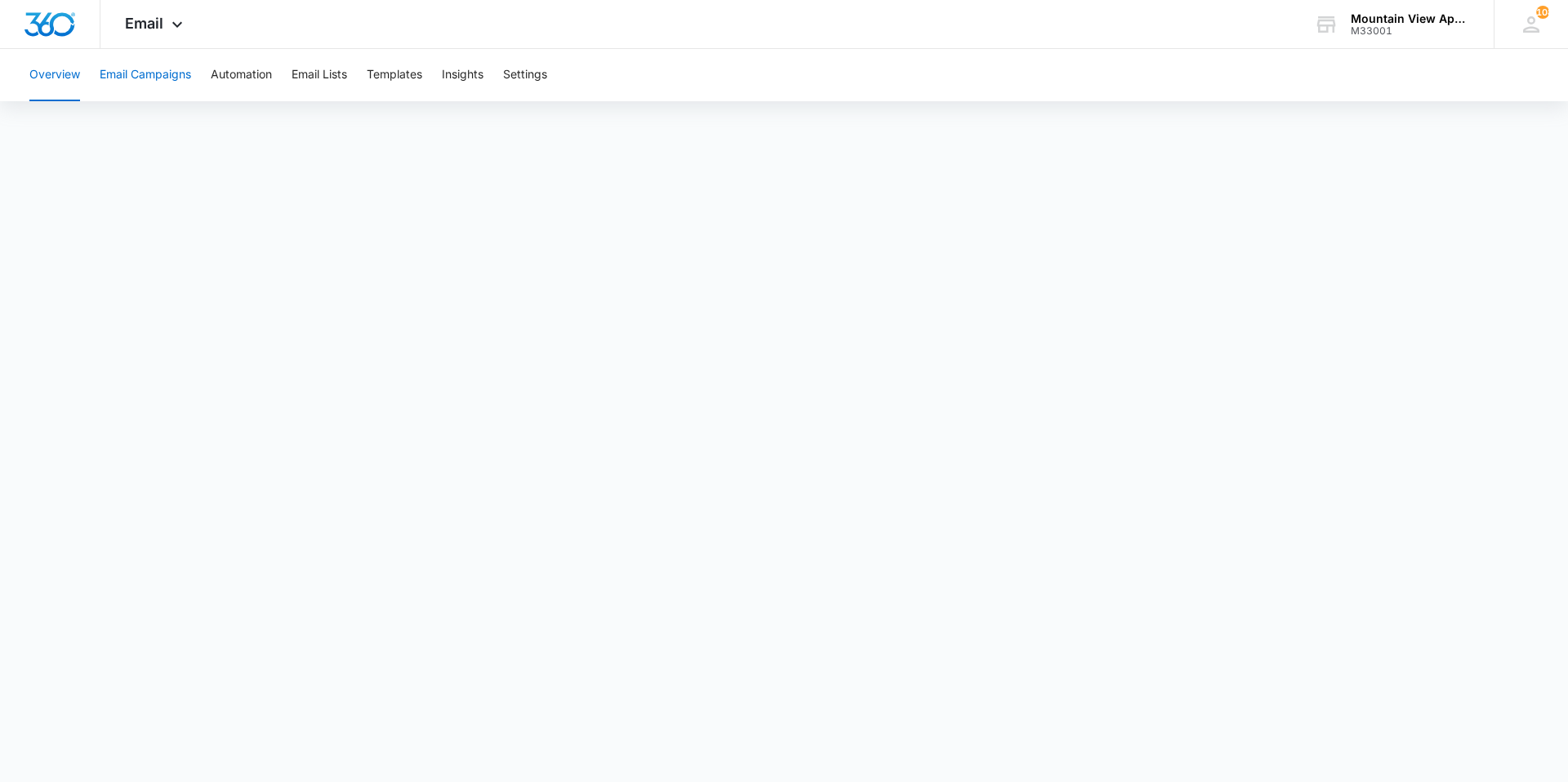
click at [183, 72] on button "Email Campaigns" at bounding box center [145, 76] width 91 height 53
click at [199, 28] on div "Email Apps Reputation Websites Forms CRM Email Social Content Ads Intelligence …" at bounding box center [155, 24] width 111 height 49
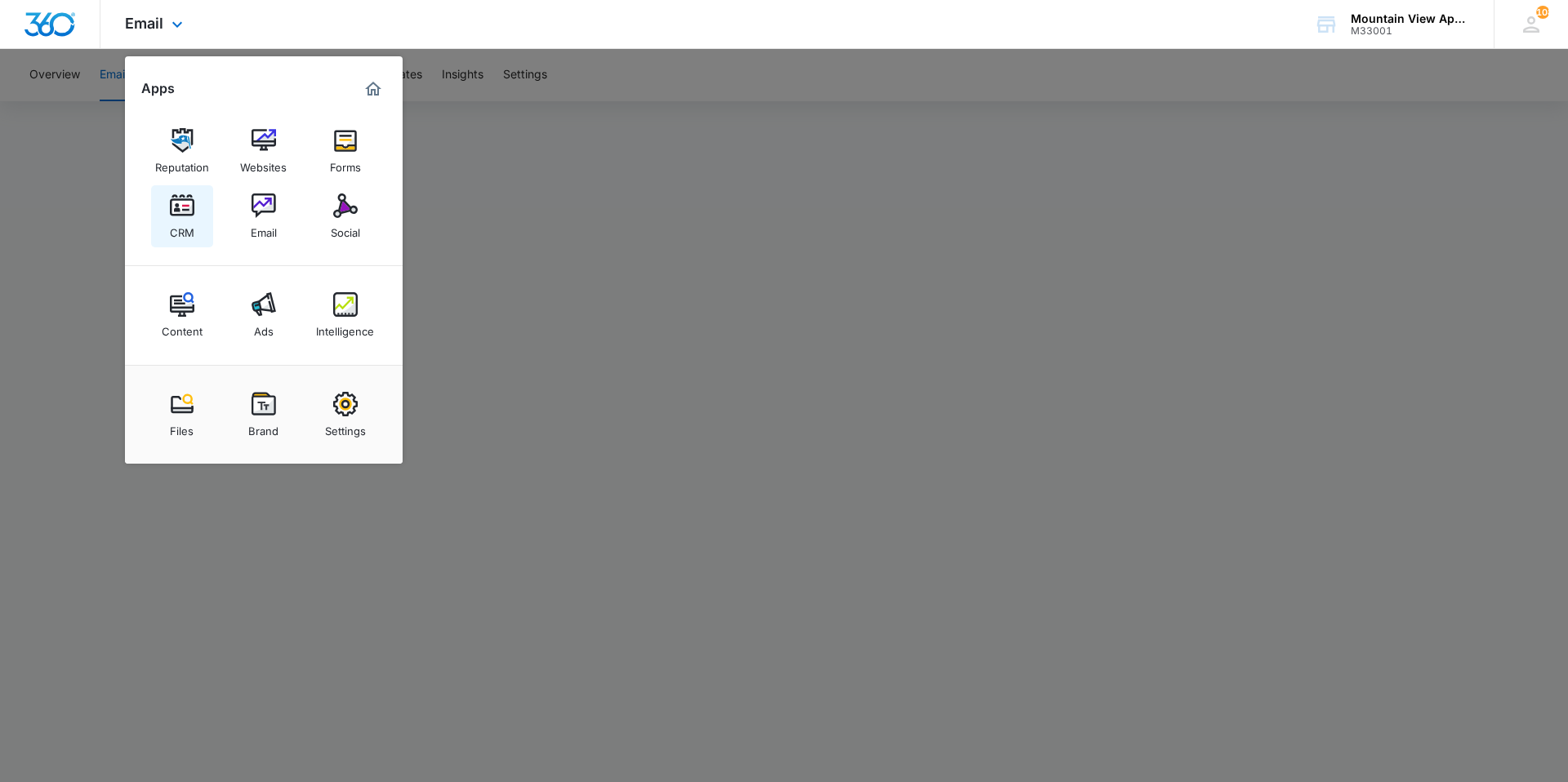
click at [191, 206] on img at bounding box center [183, 206] width 25 height 25
